Goal: Task Accomplishment & Management: Complete application form

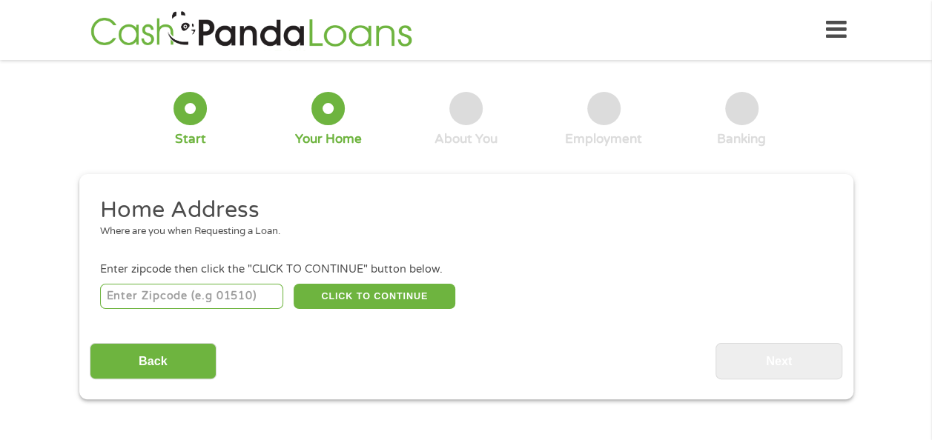
click at [173, 292] on input "number" at bounding box center [191, 296] width 183 height 25
type input "15601"
select select "[US_STATE]"
click at [417, 298] on button "CLICK TO CONTINUE" at bounding box center [375, 296] width 162 height 25
type input "15601"
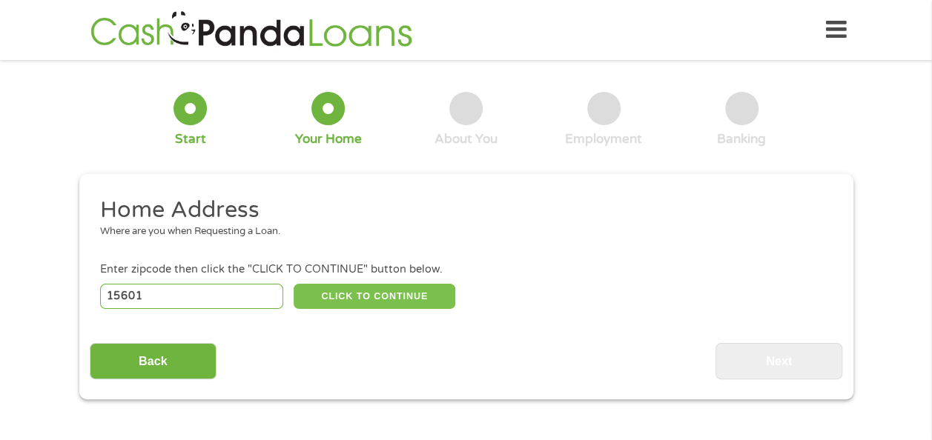
type input "[GEOGRAPHIC_DATA]"
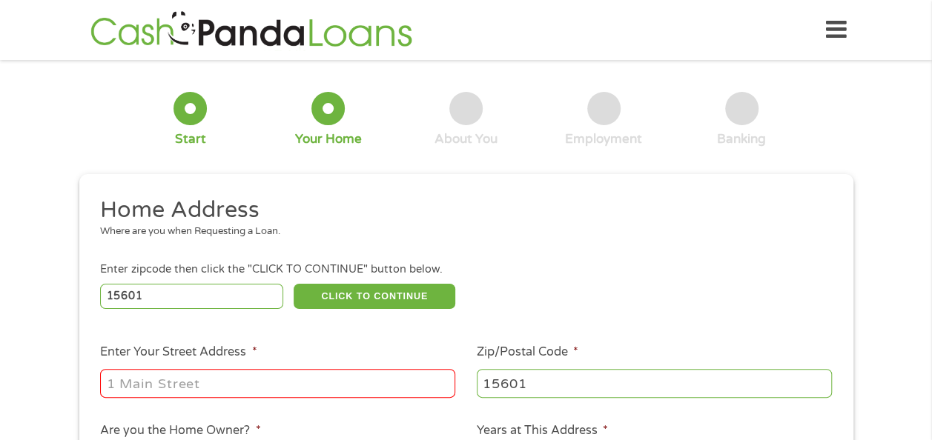
click at [321, 381] on input "Enter Your Street Address *" at bounding box center [277, 383] width 355 height 28
type input "[STREET_ADDRESS][US_STATE]"
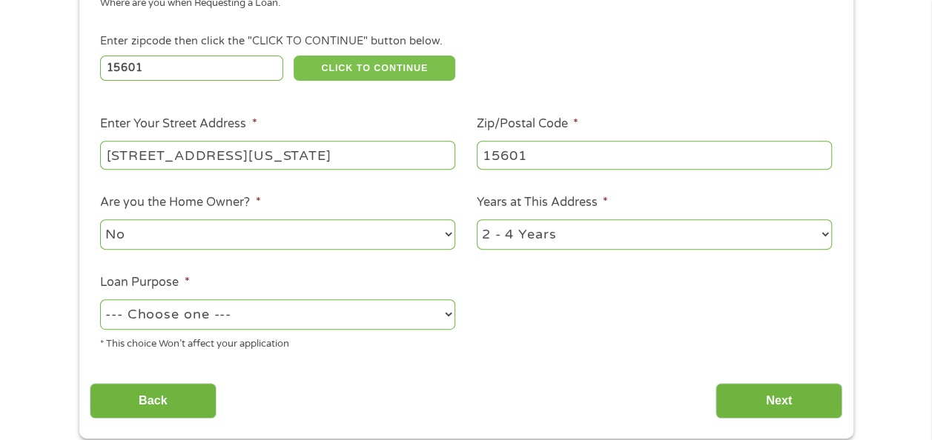
scroll to position [230, 0]
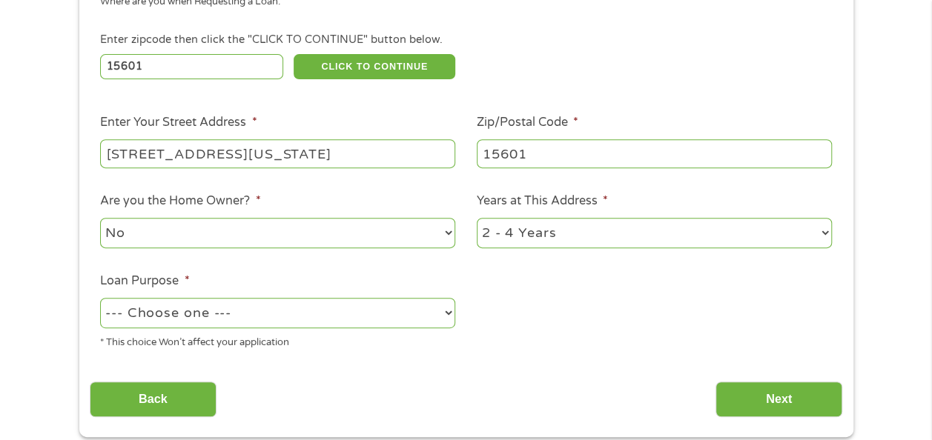
click at [270, 251] on div "No Yes" at bounding box center [277, 234] width 355 height 36
click at [265, 227] on select "No Yes" at bounding box center [277, 233] width 355 height 30
select select "yes"
click at [100, 219] on select "No Yes" at bounding box center [277, 233] width 355 height 30
click at [277, 307] on select "--- Choose one --- Pay Bills Debt Consolidation Home Improvement Major Purchase…" at bounding box center [277, 313] width 355 height 30
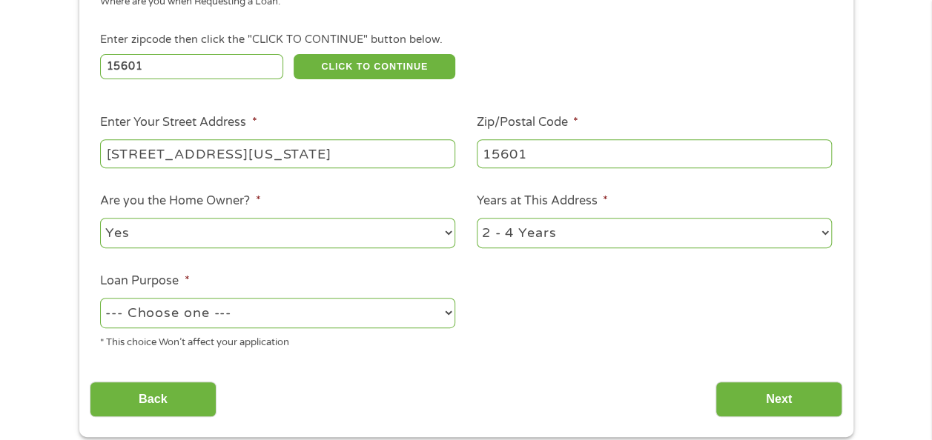
select select "shorttermcash"
click at [100, 299] on select "--- Choose one --- Pay Bills Debt Consolidation Home Improvement Major Purchase…" at bounding box center [277, 313] width 355 height 30
click at [777, 393] on input "Next" at bounding box center [779, 400] width 127 height 36
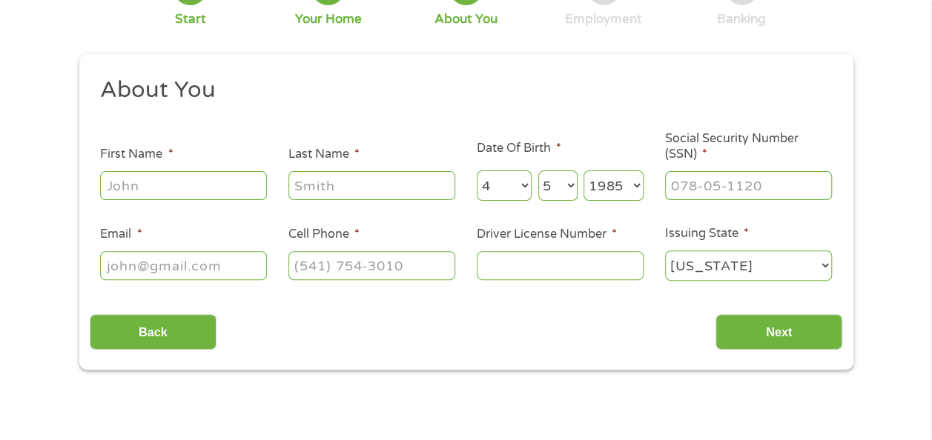
scroll to position [125, 0]
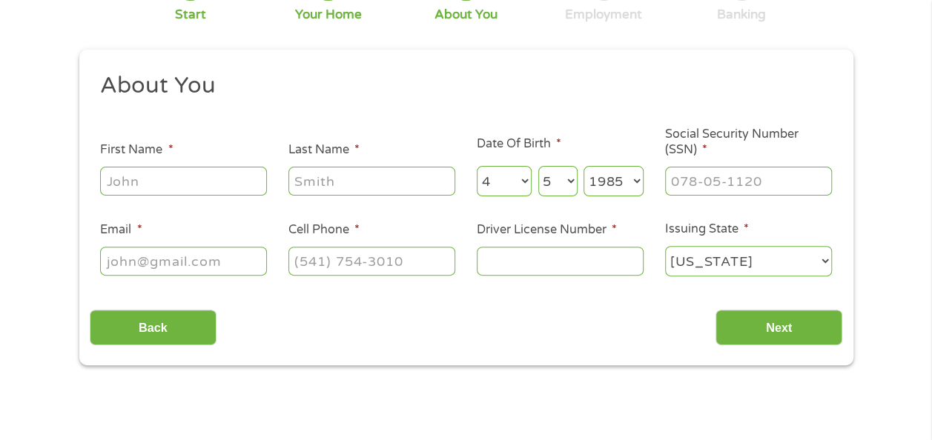
click at [221, 176] on input "First Name *" at bounding box center [183, 181] width 167 height 28
type input "[PERSON_NAME]"
type input "[PERSON_NAME][EMAIL_ADDRESS][DOMAIN_NAME]"
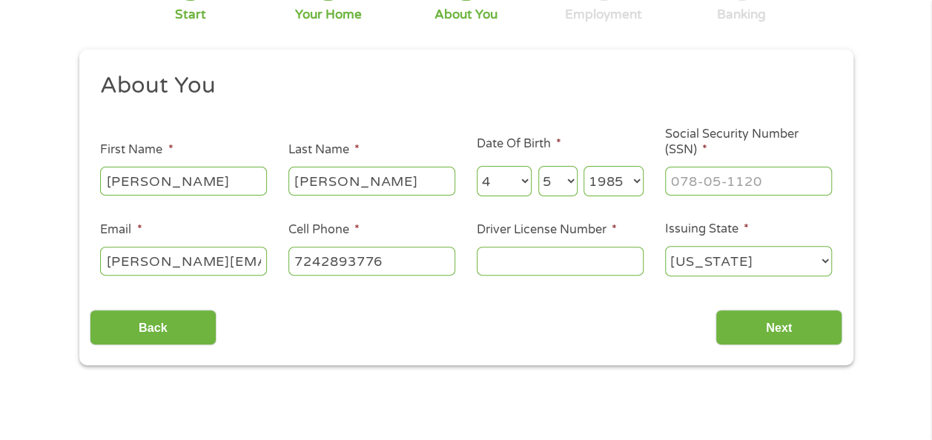
type input "[PHONE_NUMBER]"
click at [721, 168] on input "___-__-____" at bounding box center [748, 181] width 167 height 28
type input "196-68-4826"
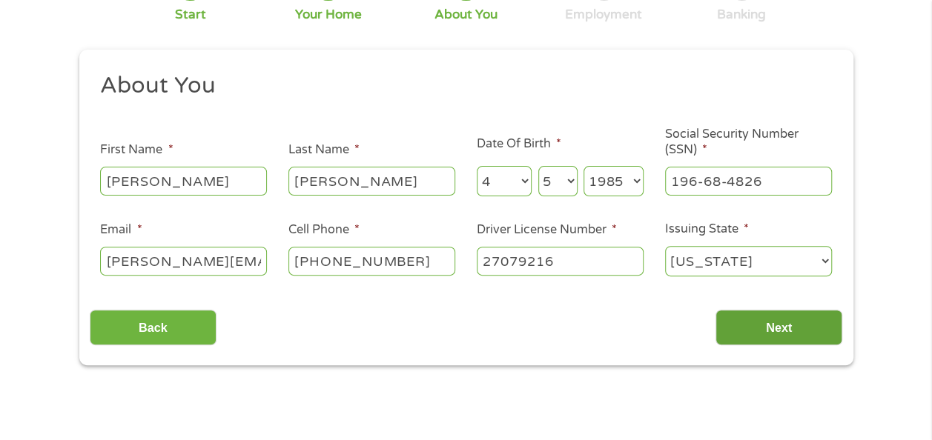
type input "27079216"
click at [784, 335] on input "Next" at bounding box center [779, 328] width 127 height 36
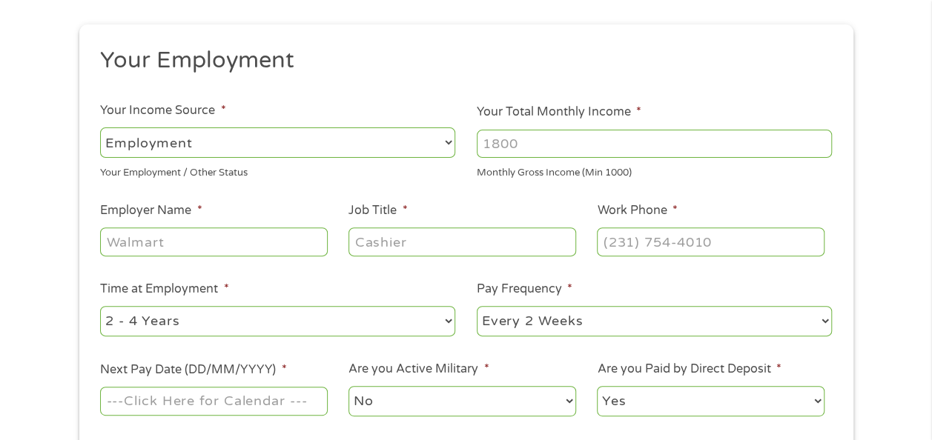
scroll to position [182, 0]
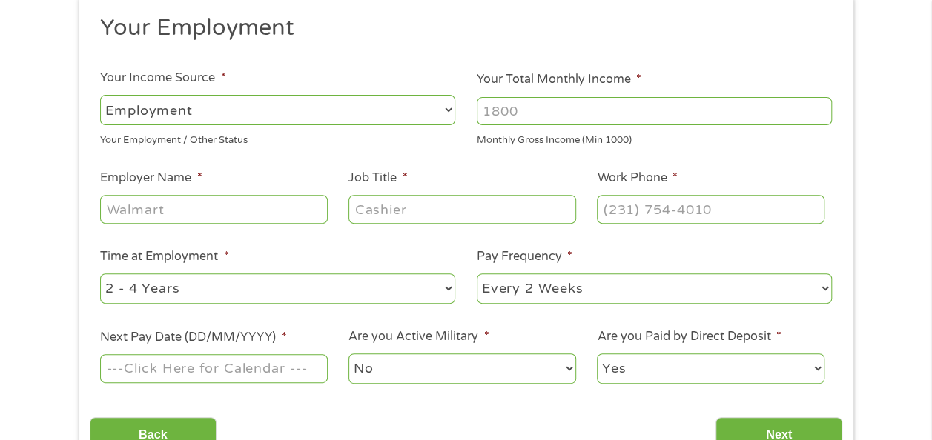
click at [664, 117] on input "Your Total Monthly Income *" at bounding box center [654, 111] width 355 height 28
type input "5500"
type input "[GEOGRAPHIC_DATA]"
type input "Teacher"
type input "[PHONE_NUMBER]"
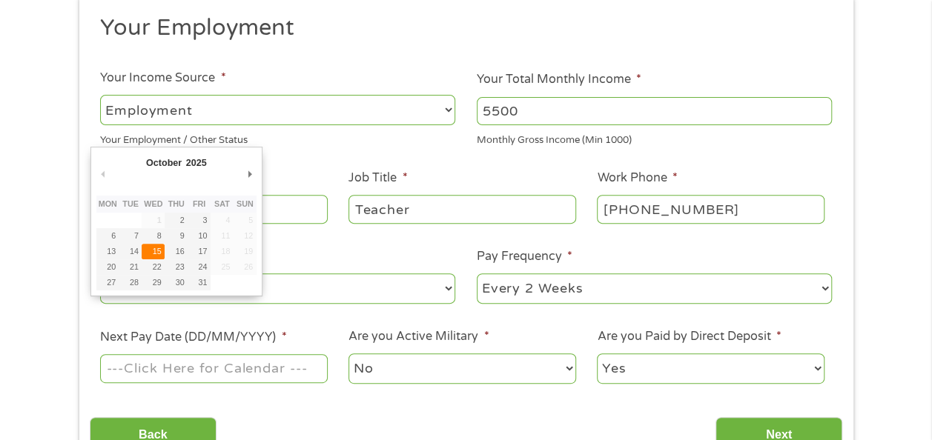
type input "[DATE]"
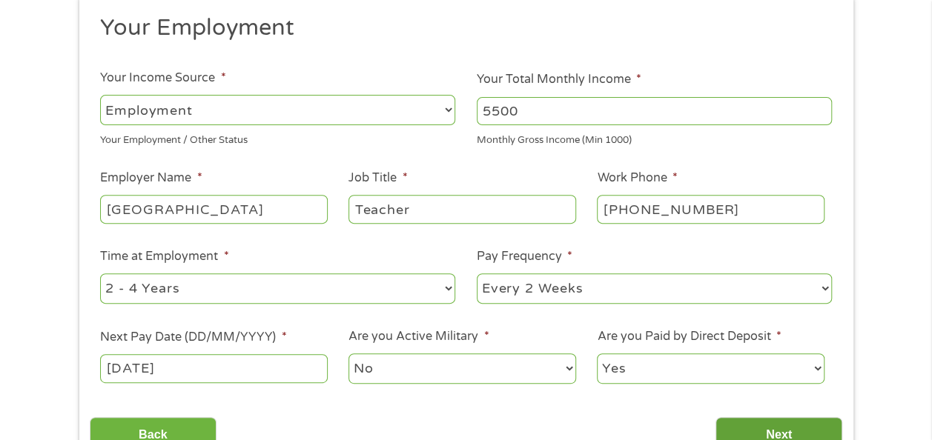
click at [741, 419] on input "Next" at bounding box center [779, 435] width 127 height 36
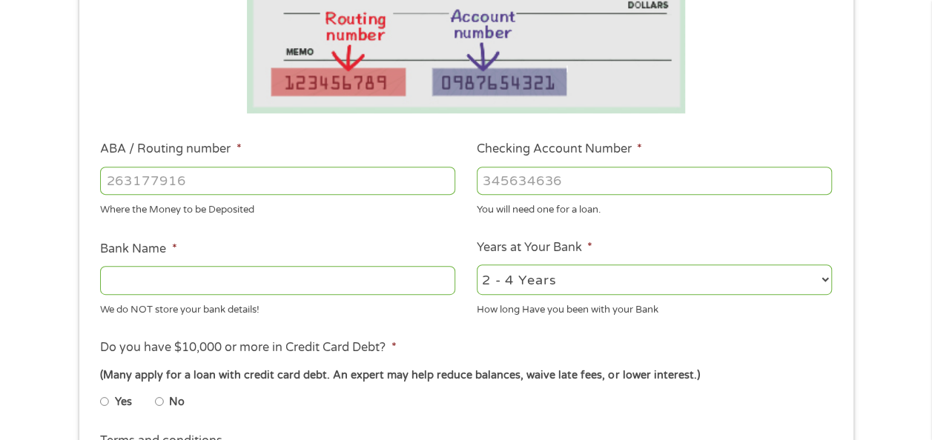
scroll to position [351, 0]
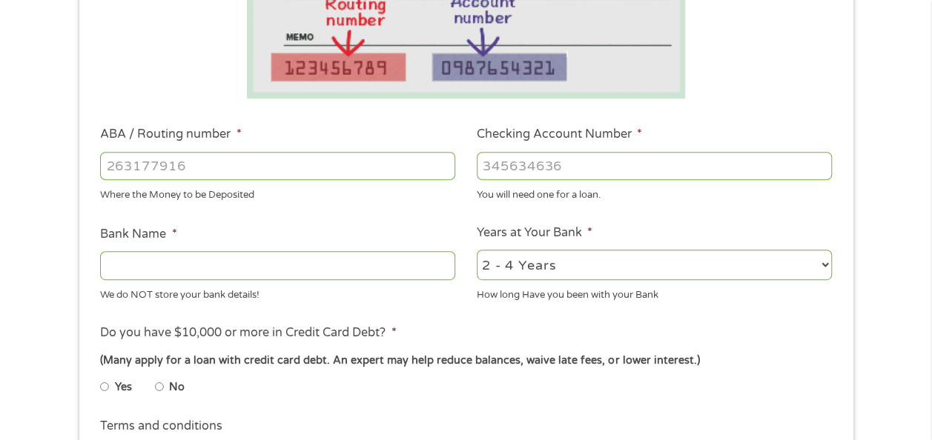
click at [342, 175] on input "ABA / Routing number *" at bounding box center [277, 166] width 355 height 28
type input "043000096"
type input "PNC BANK NATIONAL ASSOCIATION"
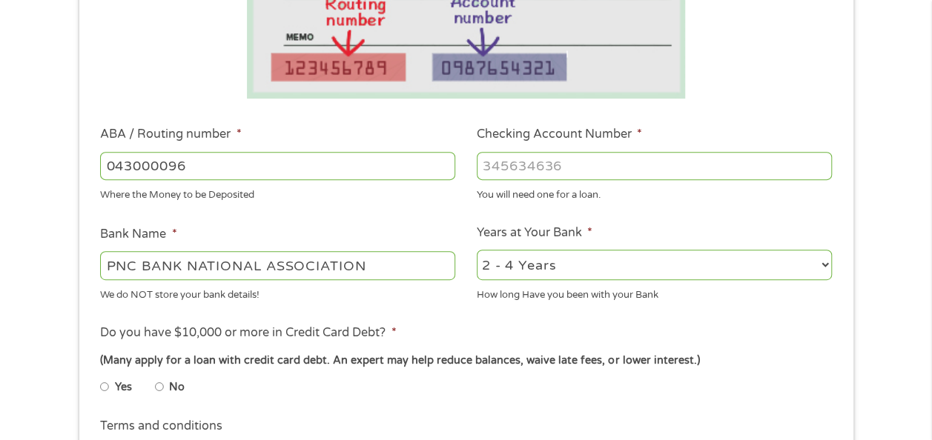
click at [612, 162] on input "Checking Account Number *" at bounding box center [654, 166] width 355 height 28
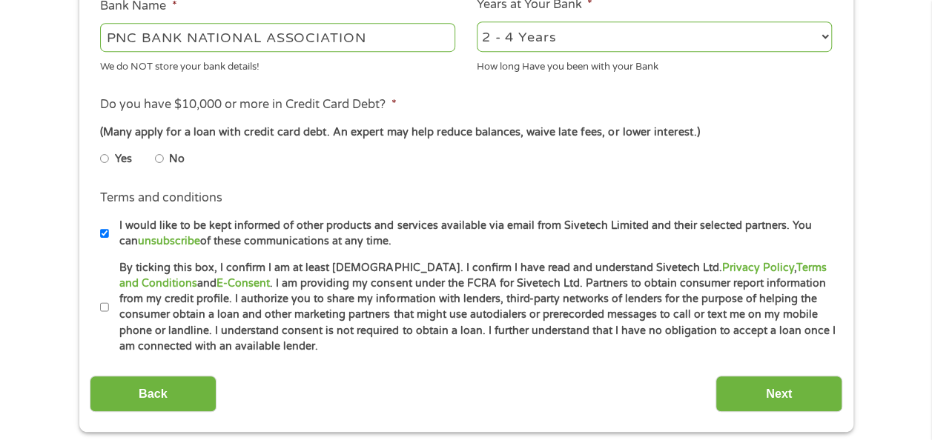
type input "1083092426"
click at [161, 155] on input "No" at bounding box center [159, 159] width 9 height 24
radio input "true"
click at [108, 306] on input "By ticking this box, I confirm I am at least [DEMOGRAPHIC_DATA]. I confirm I ha…" at bounding box center [104, 308] width 9 height 24
checkbox input "true"
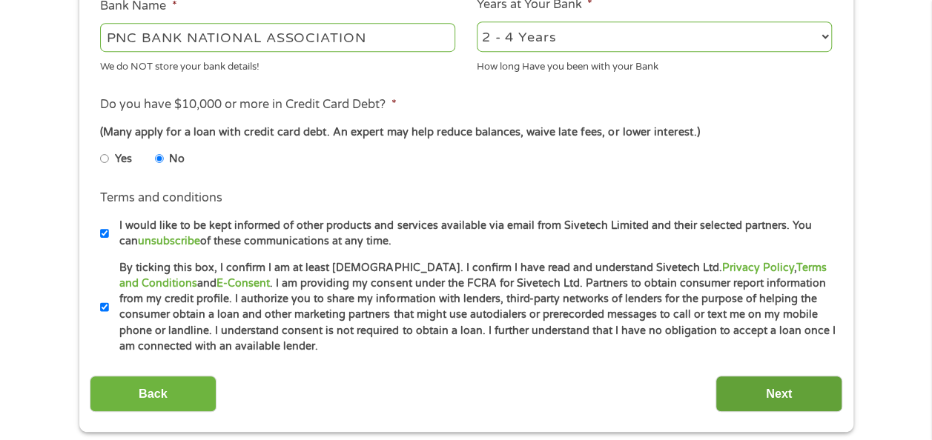
click at [793, 397] on input "Next" at bounding box center [779, 394] width 127 height 36
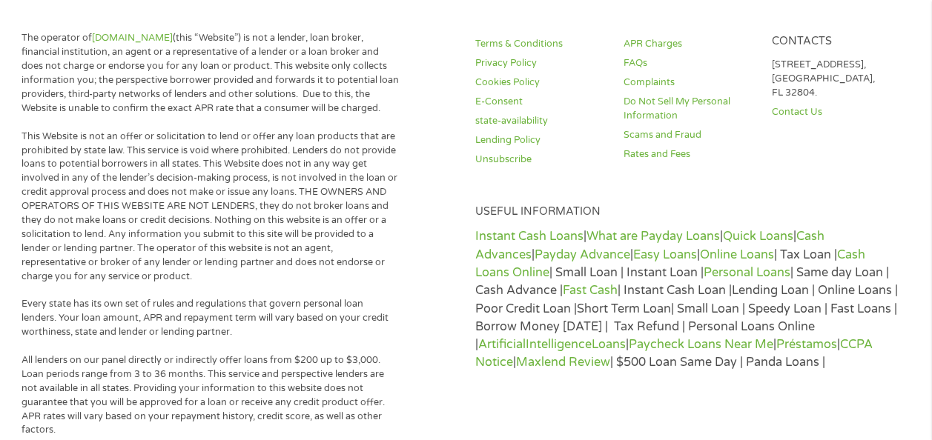
scroll to position [0, 0]
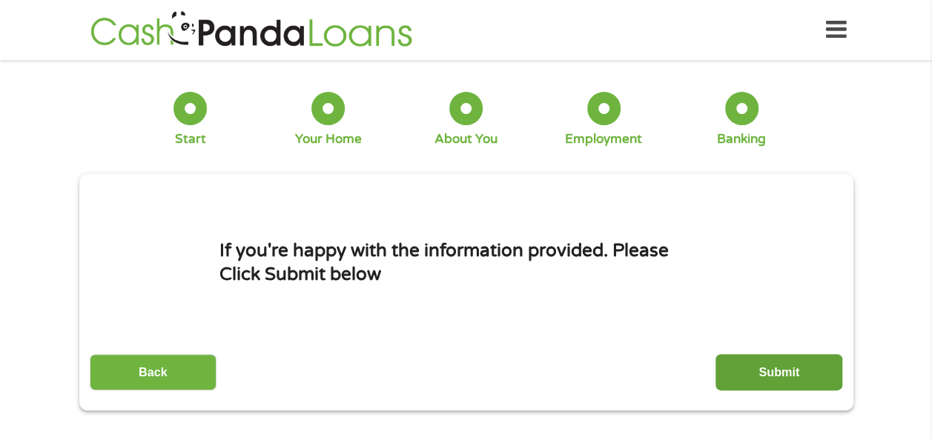
click at [790, 383] on input "Submit" at bounding box center [779, 372] width 127 height 36
